Goal: Information Seeking & Learning: Learn about a topic

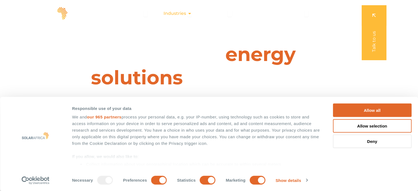
click at [190, 15] on icon "Menu" at bounding box center [189, 13] width 4 height 4
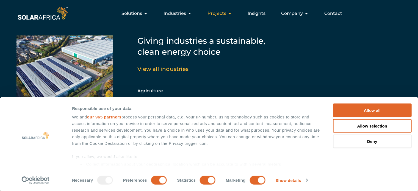
click at [230, 13] on icon "Menu" at bounding box center [229, 13] width 4 height 4
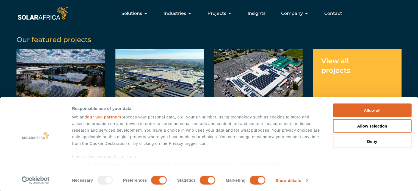
drag, startPoint x: 377, startPoint y: 113, endPoint x: 145, endPoint y: 90, distance: 233.8
click at [377, 113] on button "Allow all" at bounding box center [372, 110] width 79 height 13
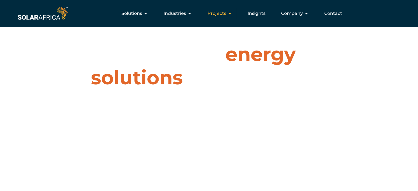
click at [227, 13] on div "Projects Close Projects Open Projects" at bounding box center [219, 13] width 33 height 11
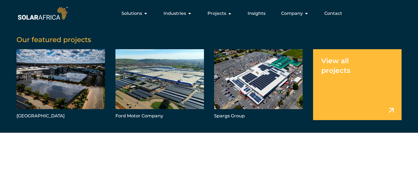
click at [340, 78] on link "Menu" at bounding box center [357, 84] width 88 height 71
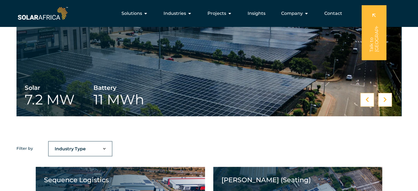
scroll to position [192, 0]
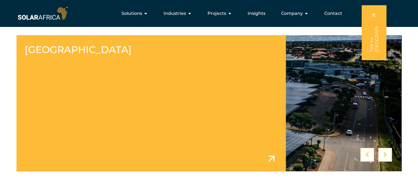
click at [92, 52] on link at bounding box center [208, 103] width 385 height 136
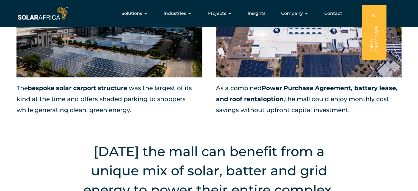
scroll to position [604, 0]
